Goal: Task Accomplishment & Management: Complete application form

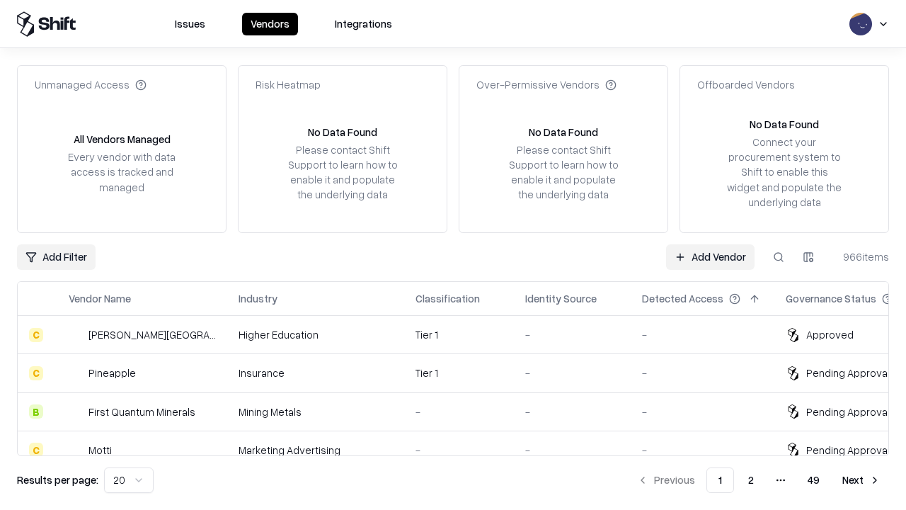
click at [710, 256] on link "Add Vendor" at bounding box center [710, 256] width 89 height 25
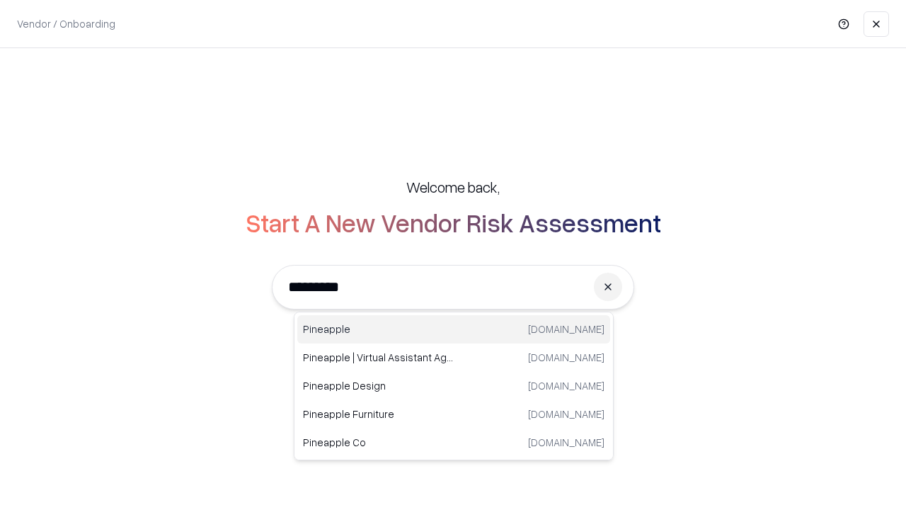
click at [454, 329] on div "Pineapple pineappleenergy.com" at bounding box center [453, 329] width 313 height 28
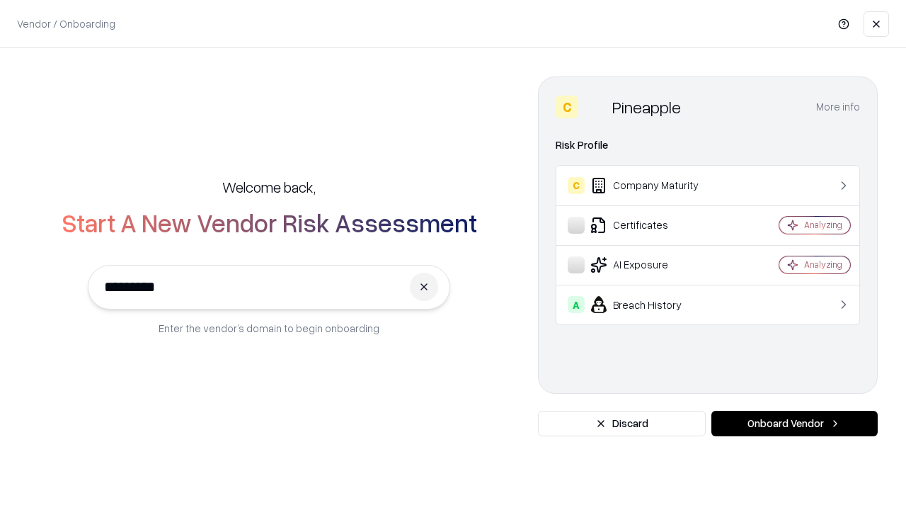
type input "*********"
click at [794, 423] on button "Onboard Vendor" at bounding box center [795, 423] width 166 height 25
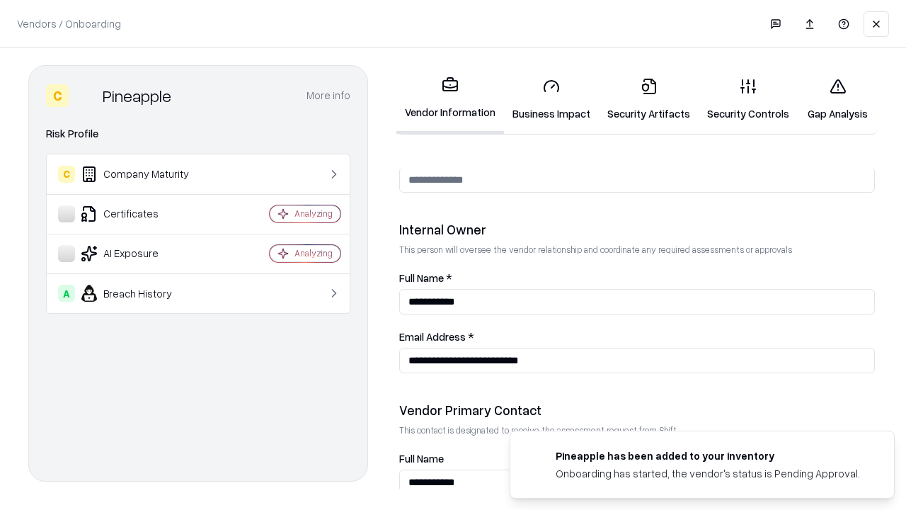
scroll to position [734, 0]
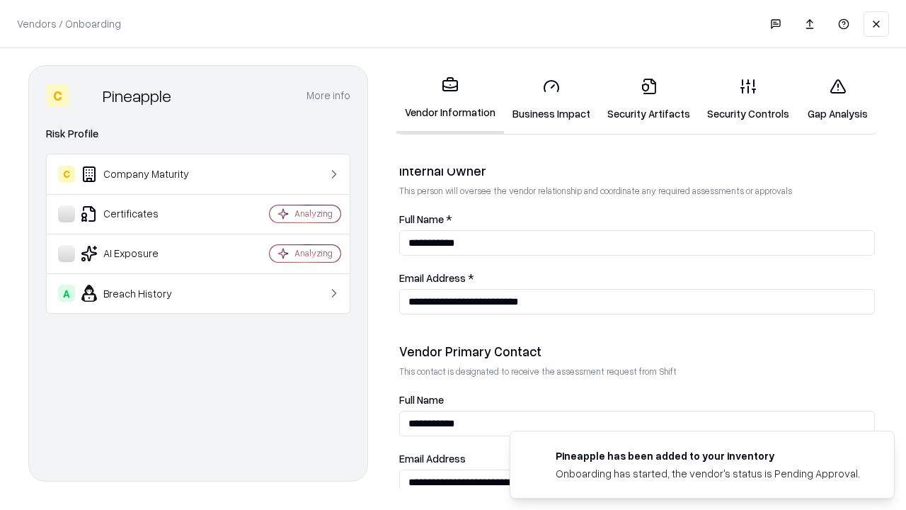
click at [649, 99] on link "Security Artifacts" at bounding box center [649, 100] width 100 height 66
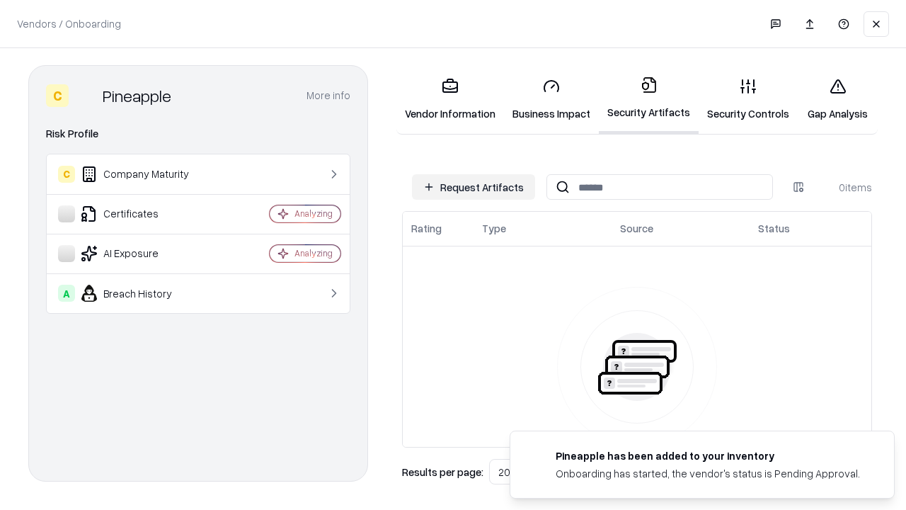
click at [474, 187] on button "Request Artifacts" at bounding box center [473, 186] width 123 height 25
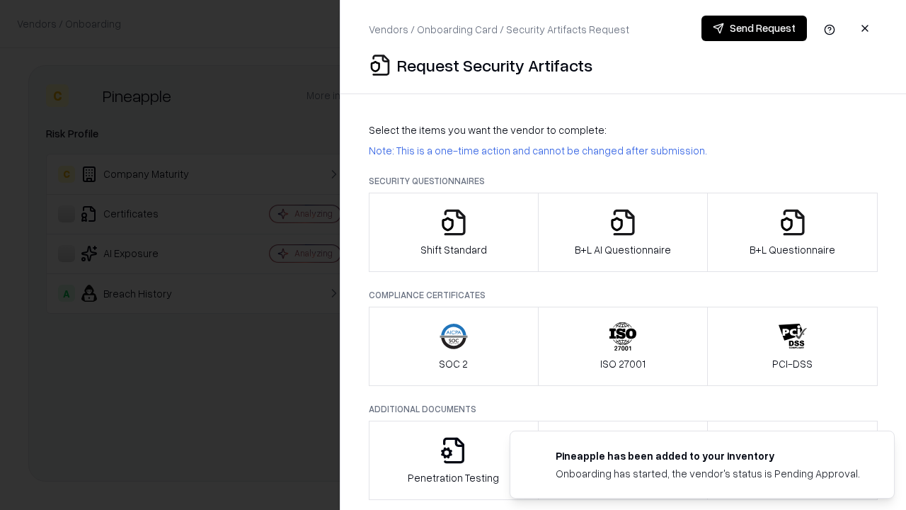
click at [792, 232] on icon "button" at bounding box center [793, 222] width 28 height 28
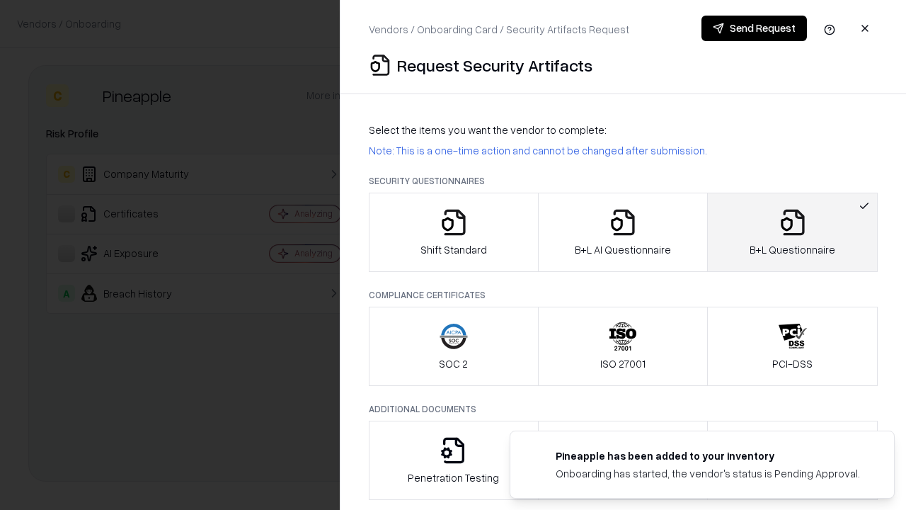
click at [622, 232] on icon "button" at bounding box center [623, 222] width 28 height 28
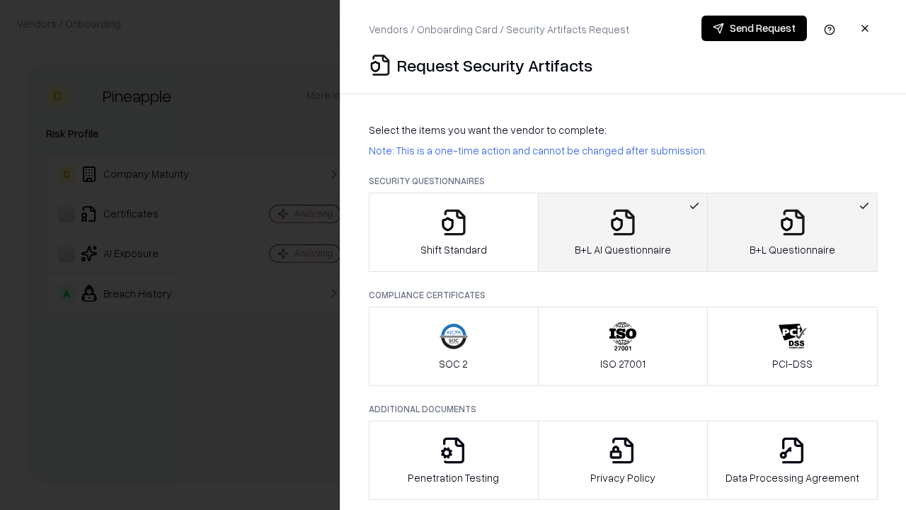
click at [754, 28] on button "Send Request" at bounding box center [755, 28] width 106 height 25
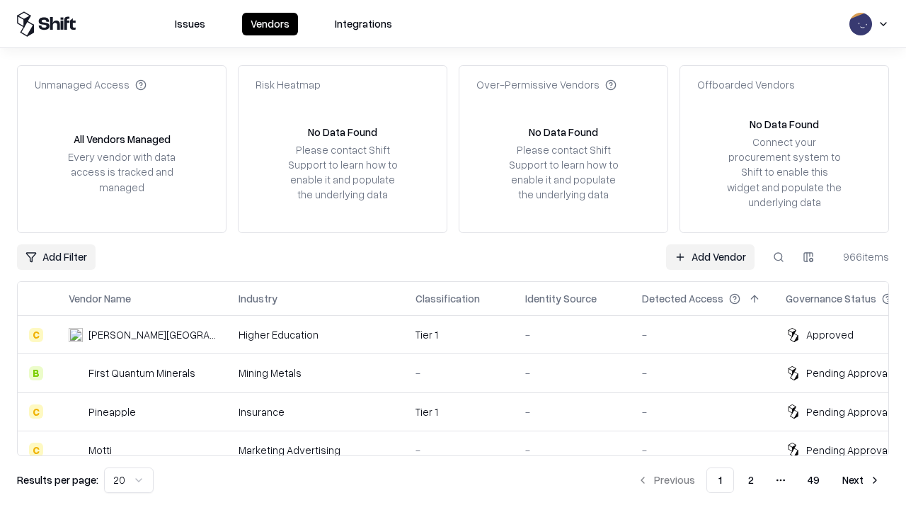
click at [779, 256] on button at bounding box center [778, 256] width 25 height 25
type input "*********"
click at [462, 411] on div "Tier 1" at bounding box center [459, 411] width 87 height 15
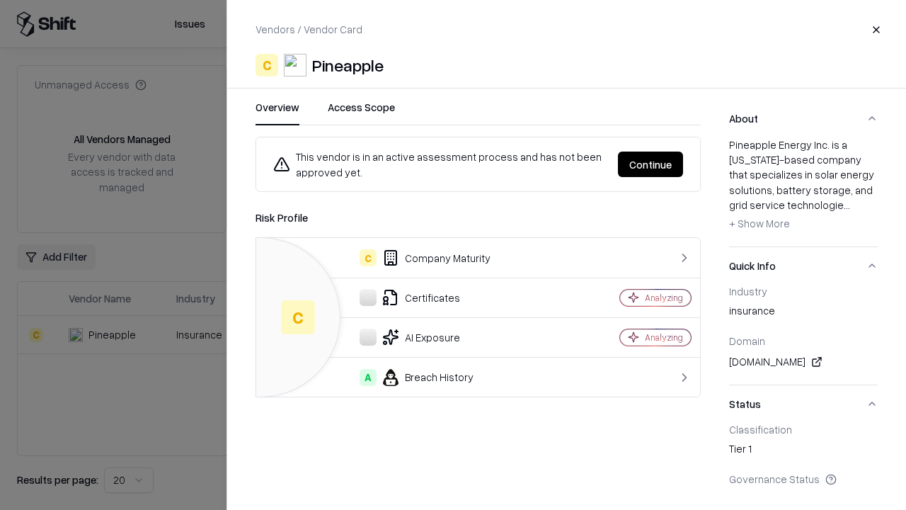
click at [651, 164] on button "Continue" at bounding box center [650, 164] width 65 height 25
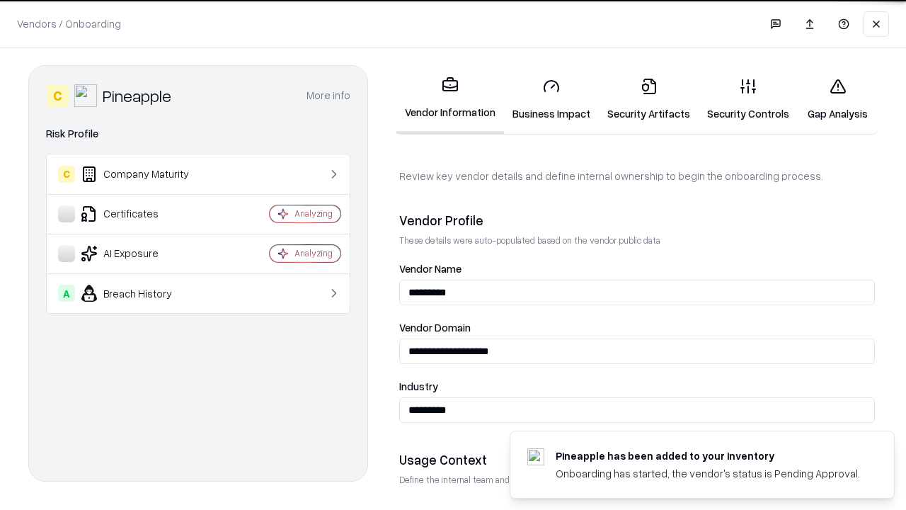
click at [649, 99] on link "Security Artifacts" at bounding box center [649, 100] width 100 height 66
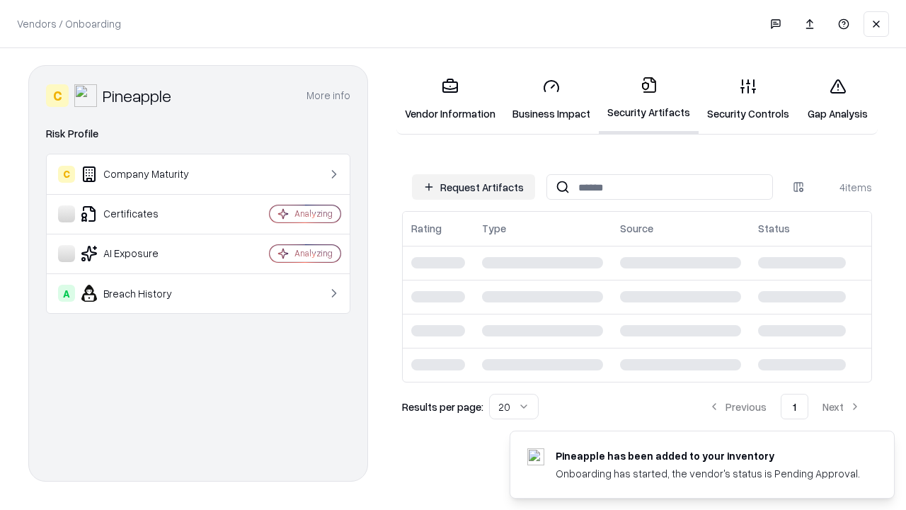
click at [838, 99] on link "Gap Analysis" at bounding box center [838, 100] width 80 height 66
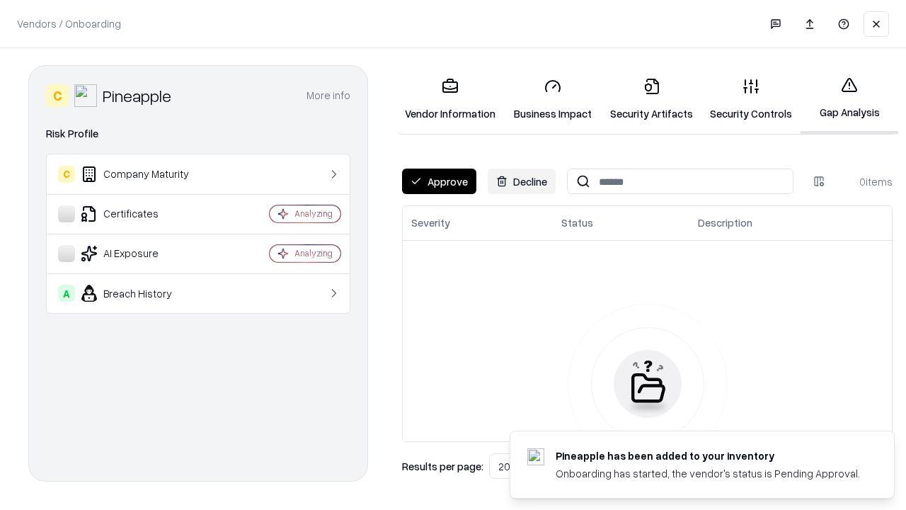
click at [439, 181] on button "Approve" at bounding box center [439, 181] width 74 height 25
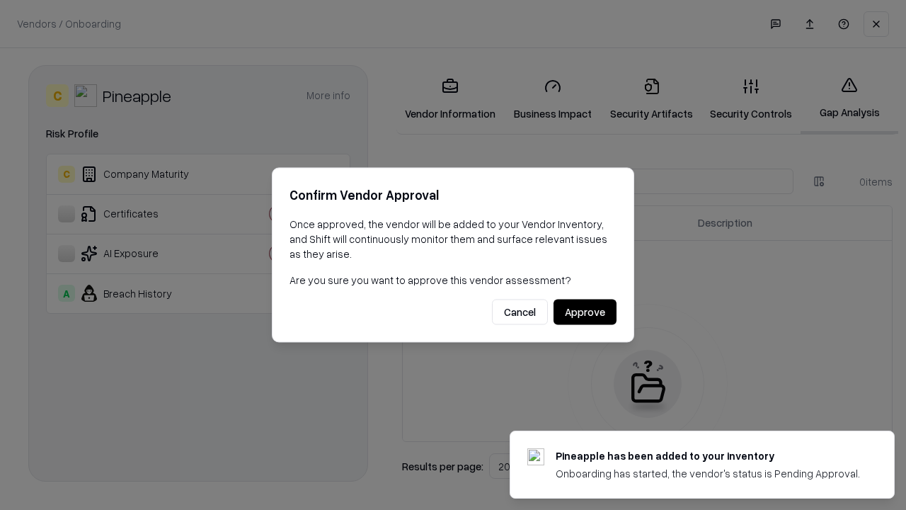
click at [585, 312] on button "Approve" at bounding box center [585, 312] width 63 height 25
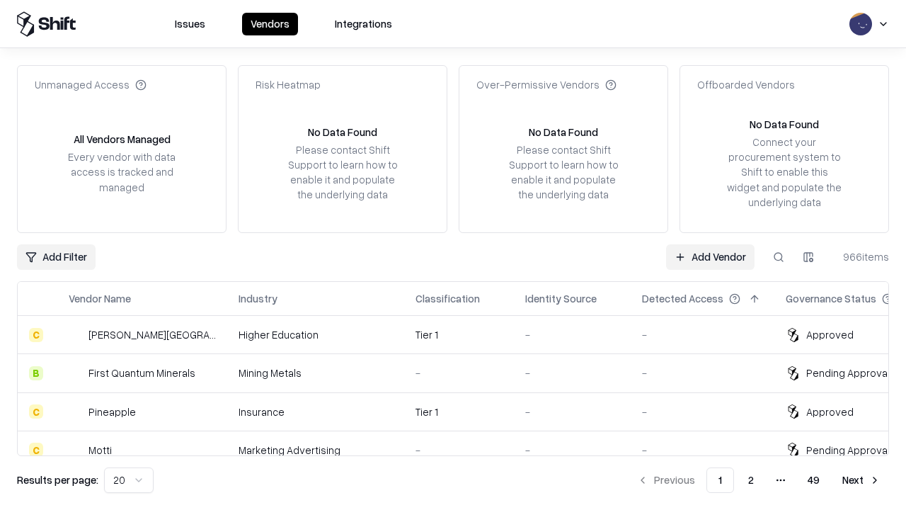
type input "*********"
click at [710, 256] on link "Add Vendor" at bounding box center [710, 256] width 89 height 25
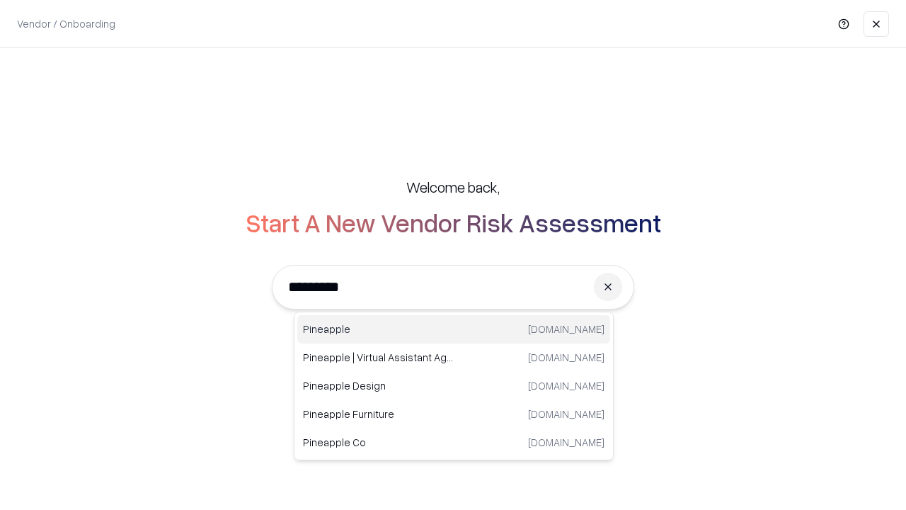
click at [454, 329] on div "Pineapple [DOMAIN_NAME]" at bounding box center [453, 329] width 313 height 28
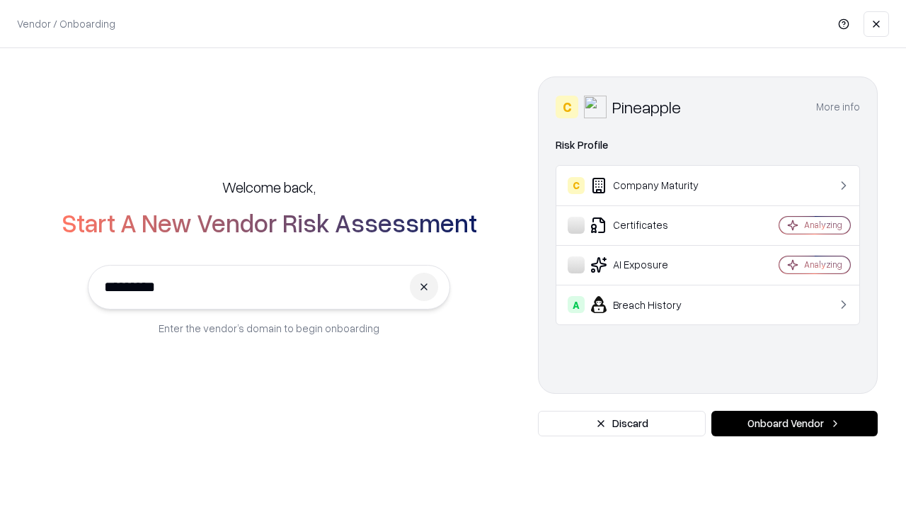
type input "*********"
click at [794, 423] on button "Onboard Vendor" at bounding box center [795, 423] width 166 height 25
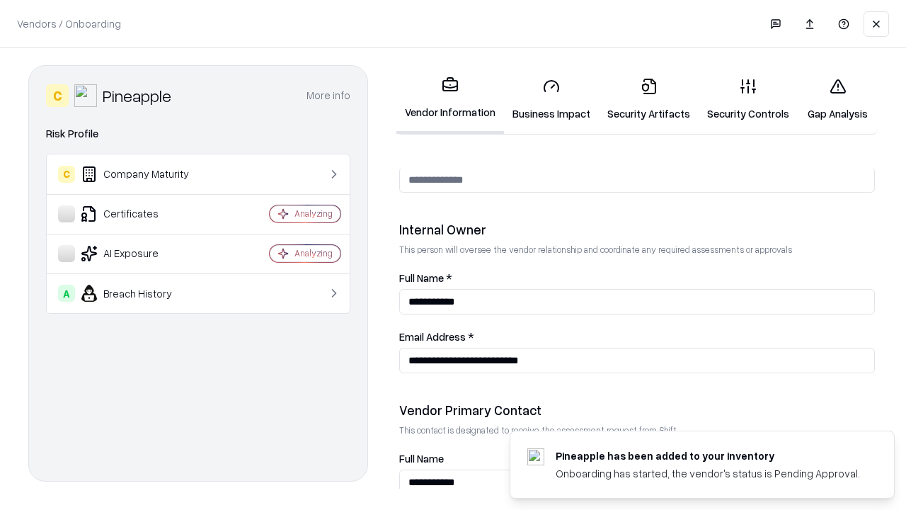
scroll to position [734, 0]
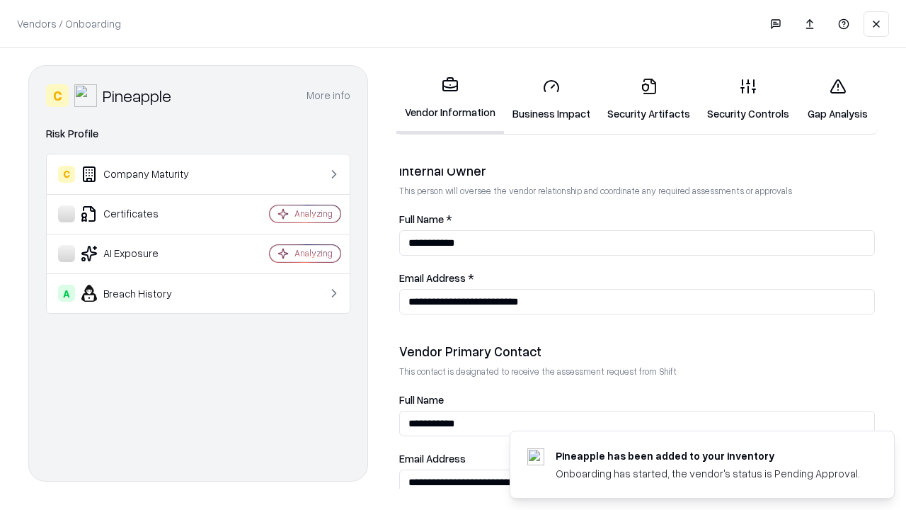
click at [838, 99] on link "Gap Analysis" at bounding box center [838, 100] width 80 height 66
